Goal: Transaction & Acquisition: Purchase product/service

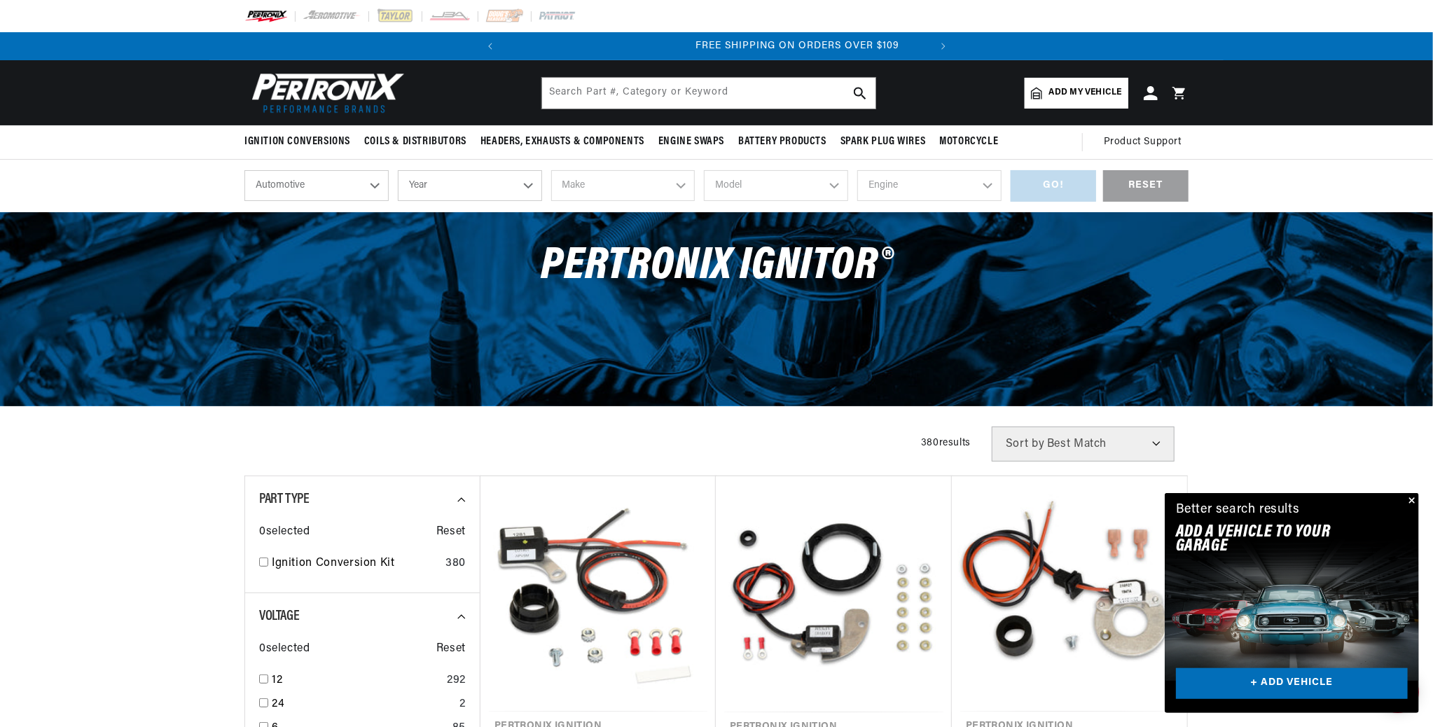
scroll to position [0, 425]
click at [440, 180] on select "Year [DATE] 2023 2022 2021 2020 2019 2018 2017 2016 2015 2014 2013 2012 2011 20…" at bounding box center [470, 185] width 144 height 31
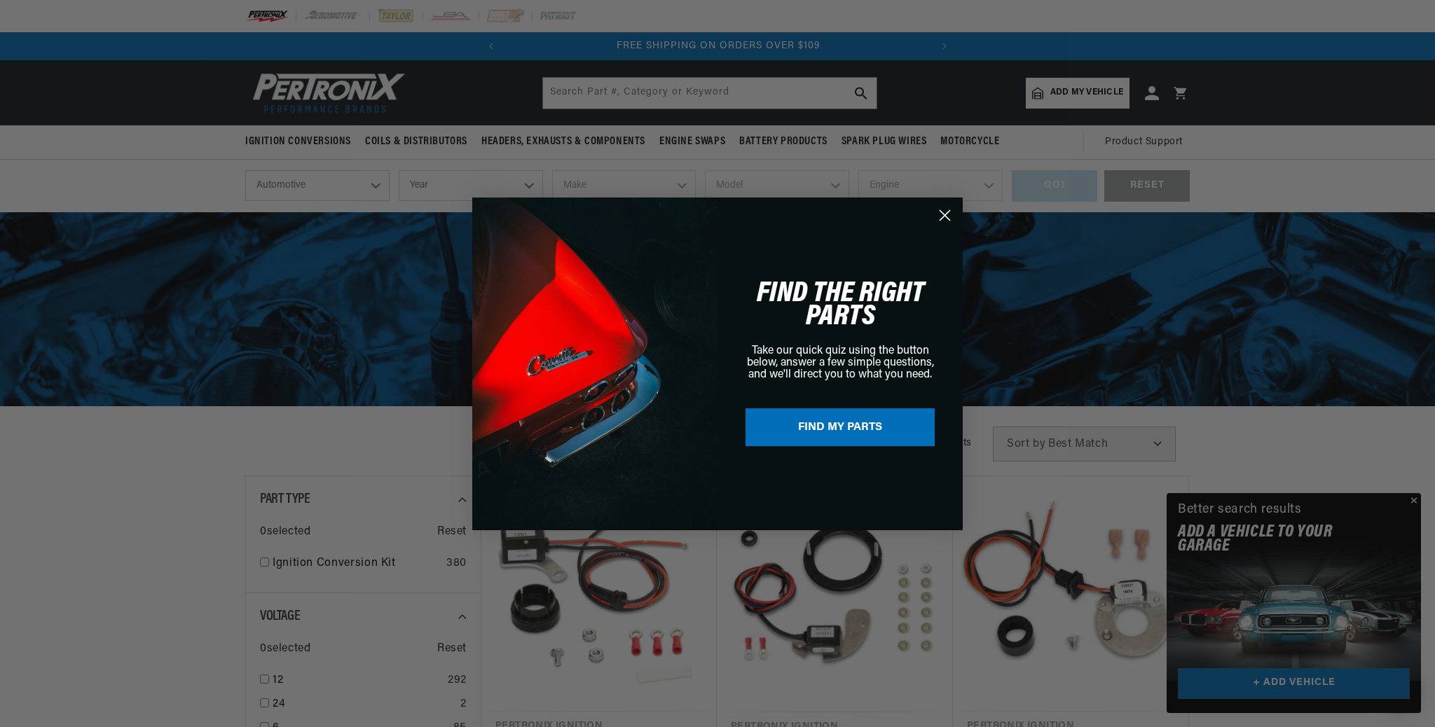
click at [950, 214] on circle "Close dialog" at bounding box center [944, 214] width 23 height 23
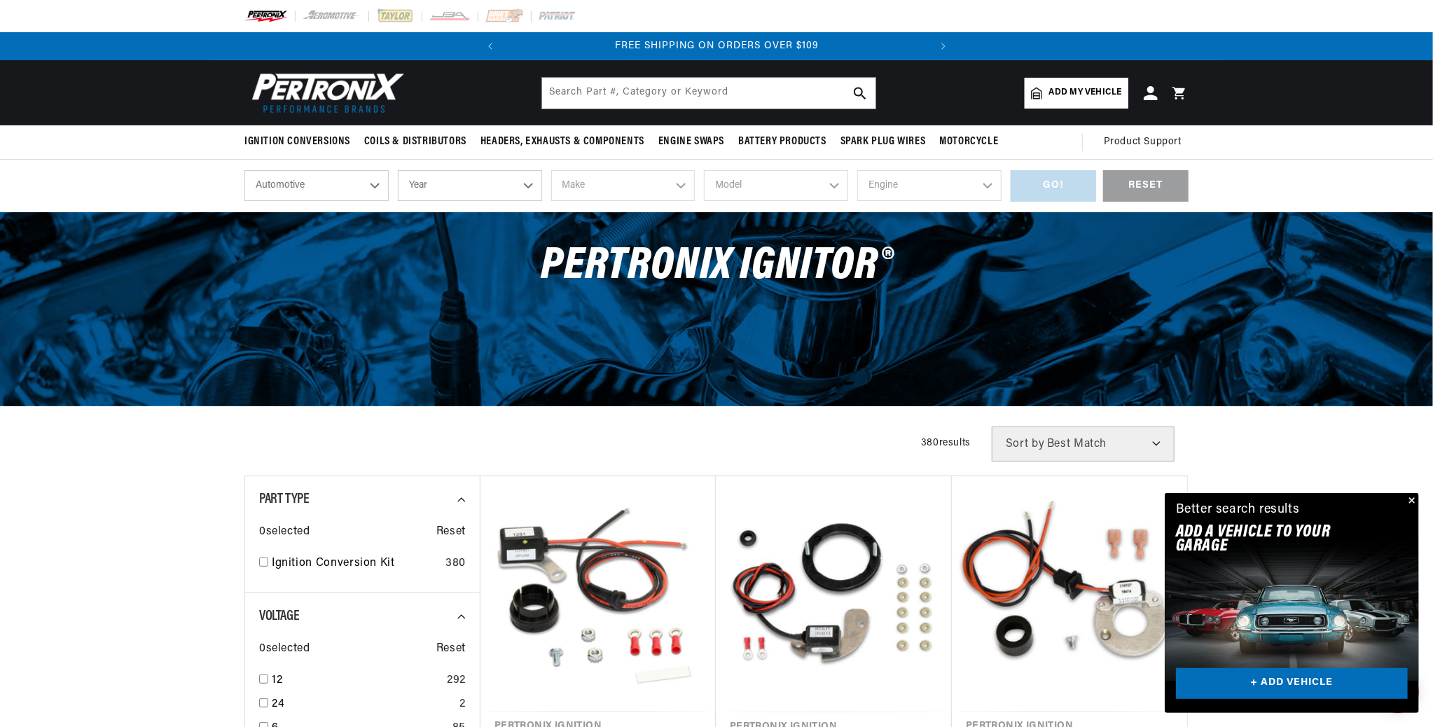
click at [1028, 440] on span "Sort by" at bounding box center [1025, 444] width 39 height 11
click at [1155, 446] on select "Best Match Featured Name, A-Z Name, Z-A Price, Low to High Price, High to Low" at bounding box center [1083, 444] width 183 height 35
click at [1376, 207] on div "shop by vehicle What are you working on? Automotive Agricultural Industrial Mar…" at bounding box center [716, 186] width 1433 height 53
click at [1133, 184] on div "RESET" at bounding box center [1145, 186] width 85 height 32
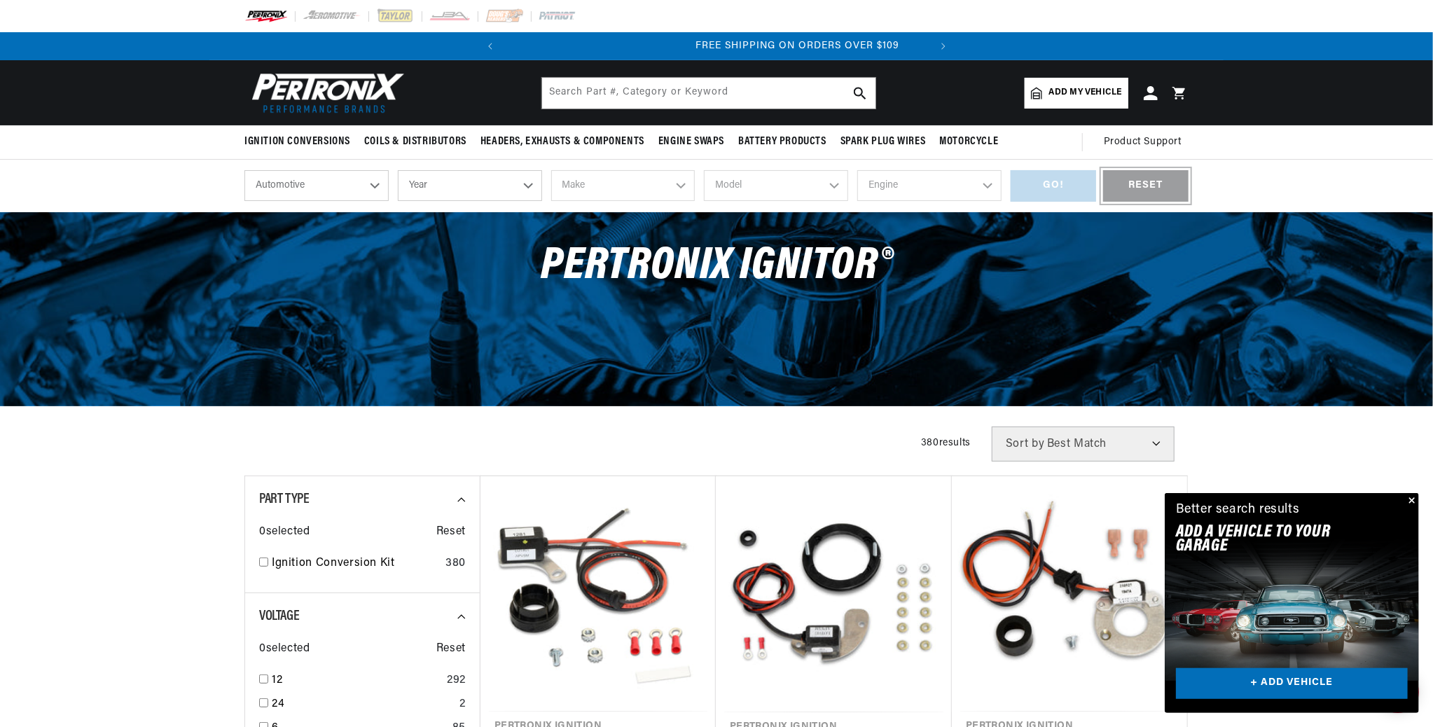
scroll to position [0, 425]
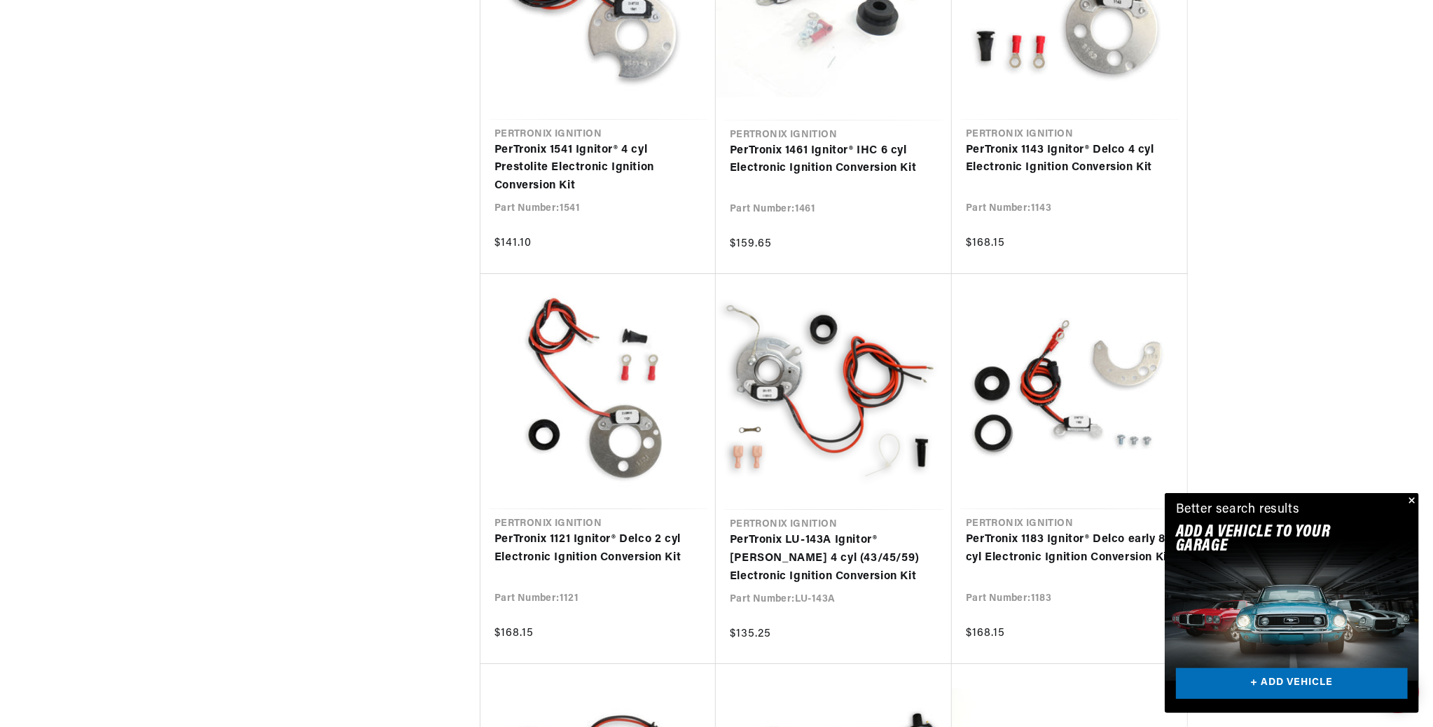
scroll to position [2544, 0]
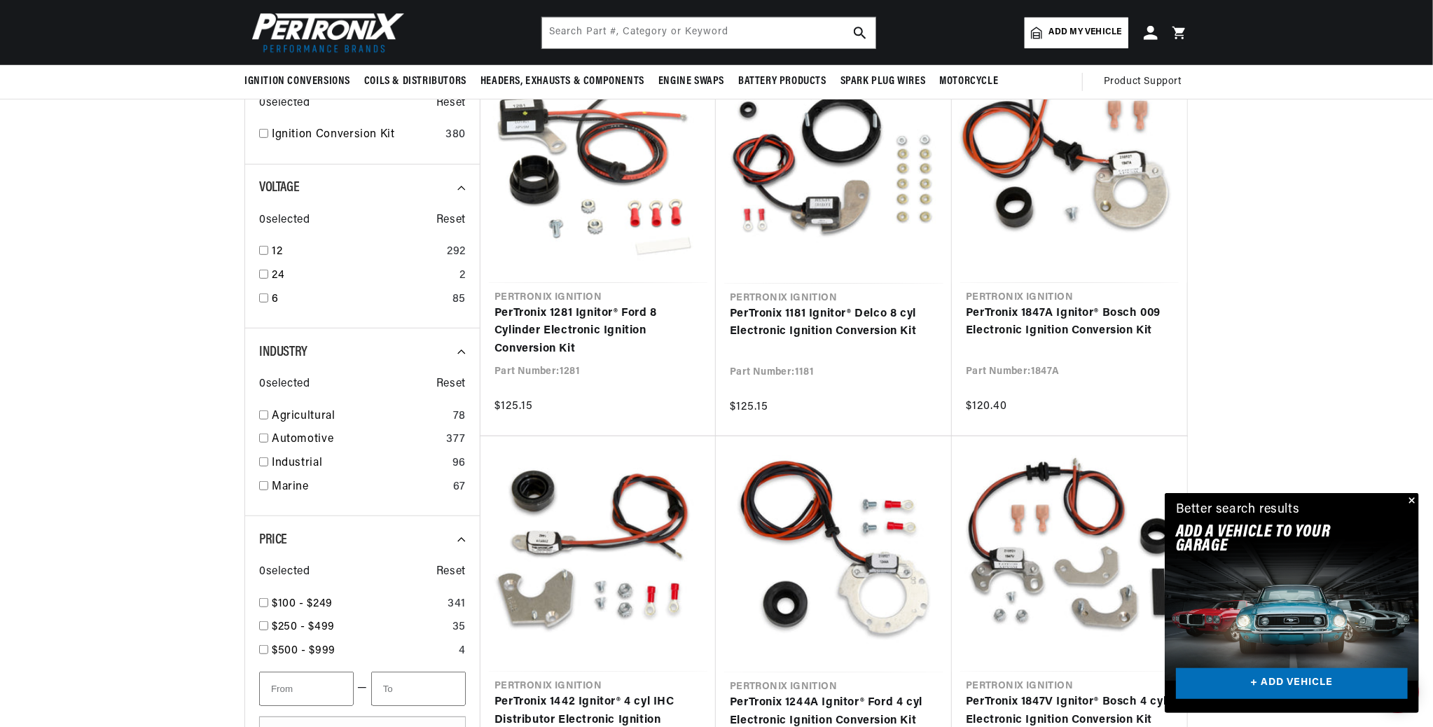
scroll to position [392, 0]
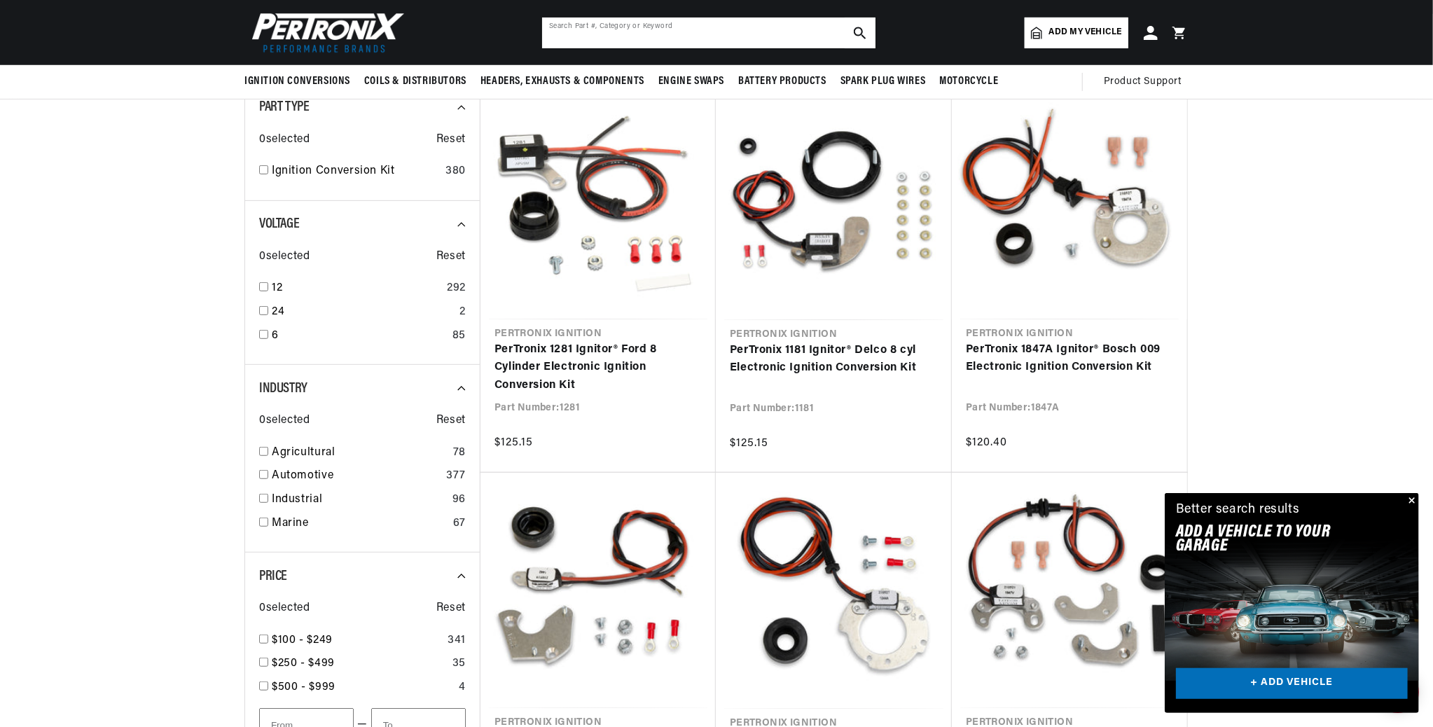
click at [611, 38] on input "text" at bounding box center [708, 33] width 333 height 31
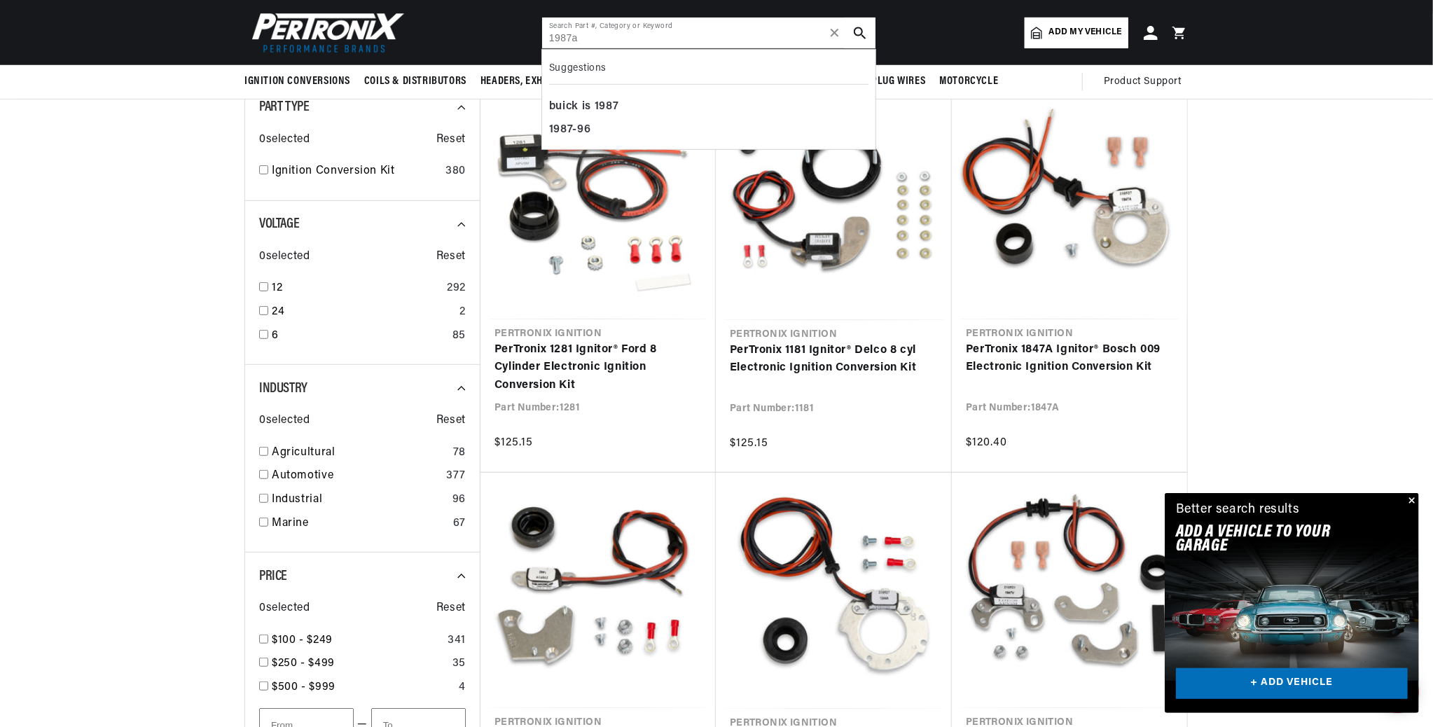
scroll to position [0, 425]
type input "1987a"
